Goal: Task Accomplishment & Management: Manage account settings

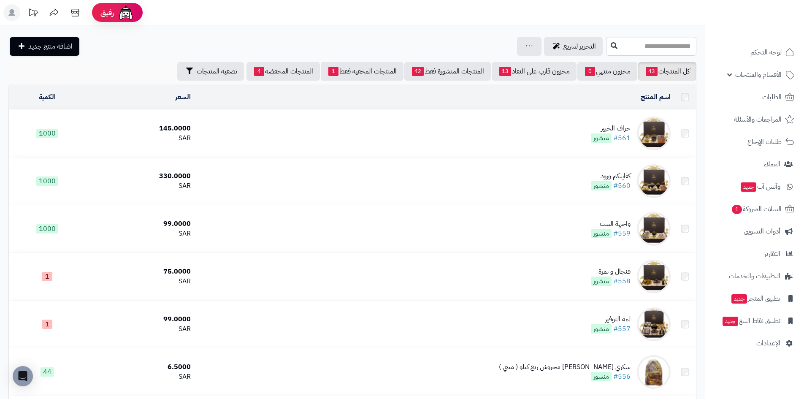
click at [651, 132] on img at bounding box center [654, 133] width 34 height 34
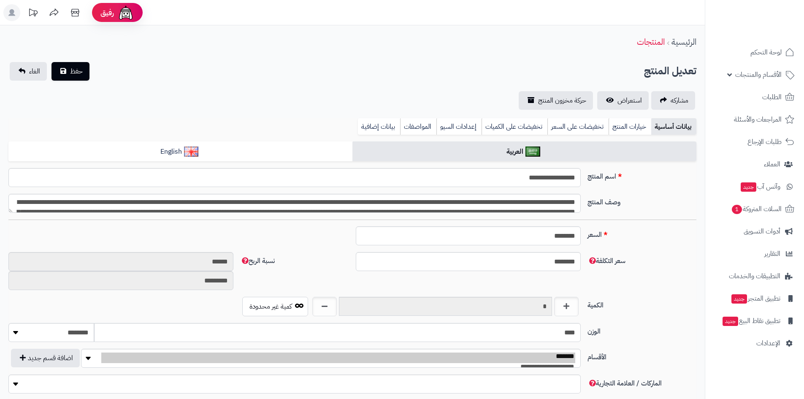
type input "******"
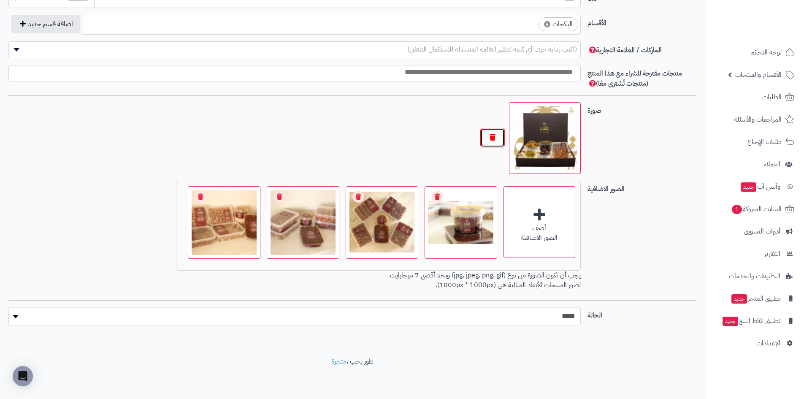
click at [495, 136] on button "button" at bounding box center [492, 137] width 24 height 19
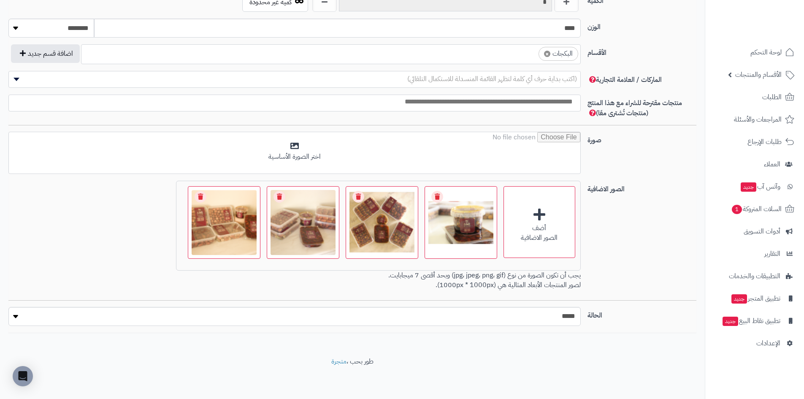
scroll to position [439, 0]
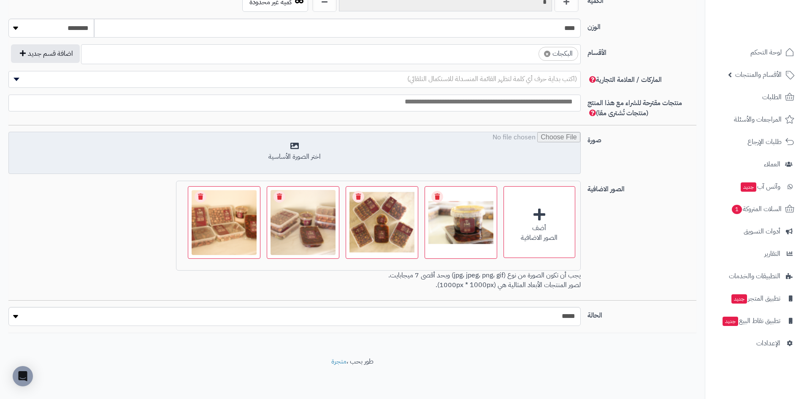
click at [508, 152] on input "file" at bounding box center [294, 153] width 571 height 42
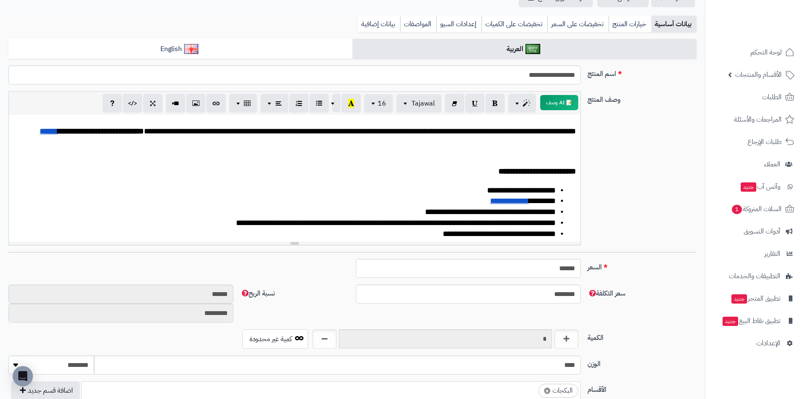
scroll to position [17, 0]
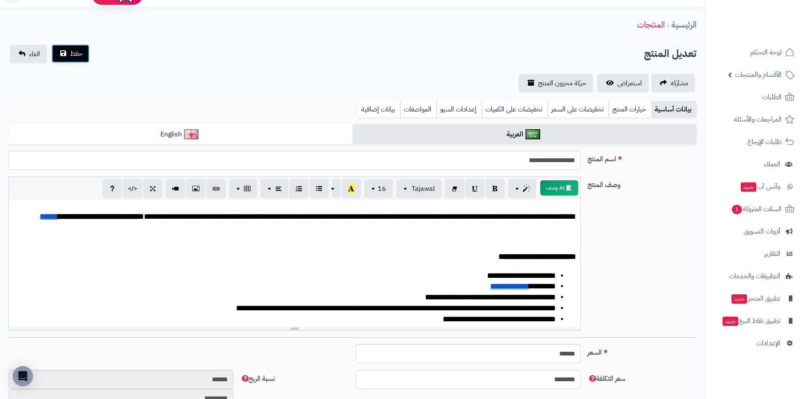
click at [76, 57] on span "حفظ" at bounding box center [76, 54] width 13 height 10
